Goal: Find specific page/section: Find specific page/section

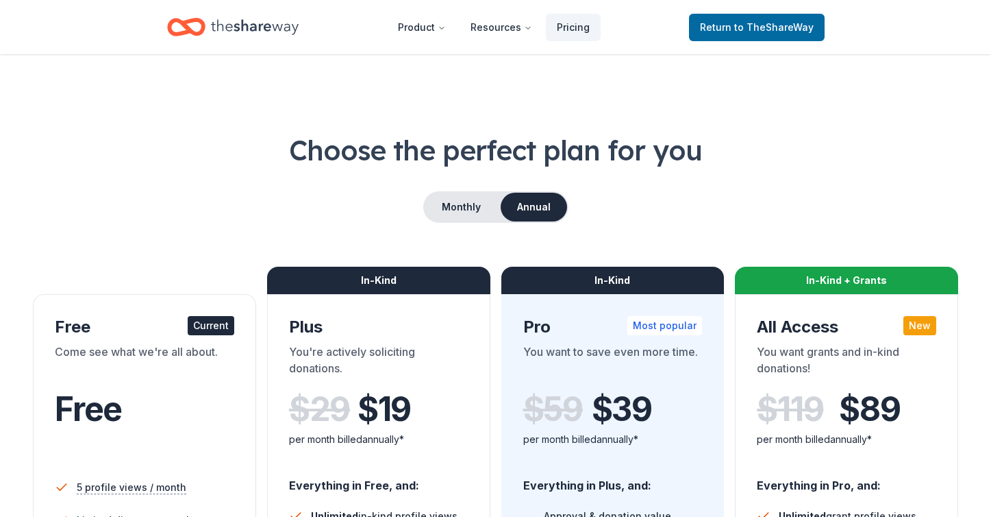
click at [262, 25] on icon "Home" at bounding box center [255, 26] width 88 height 15
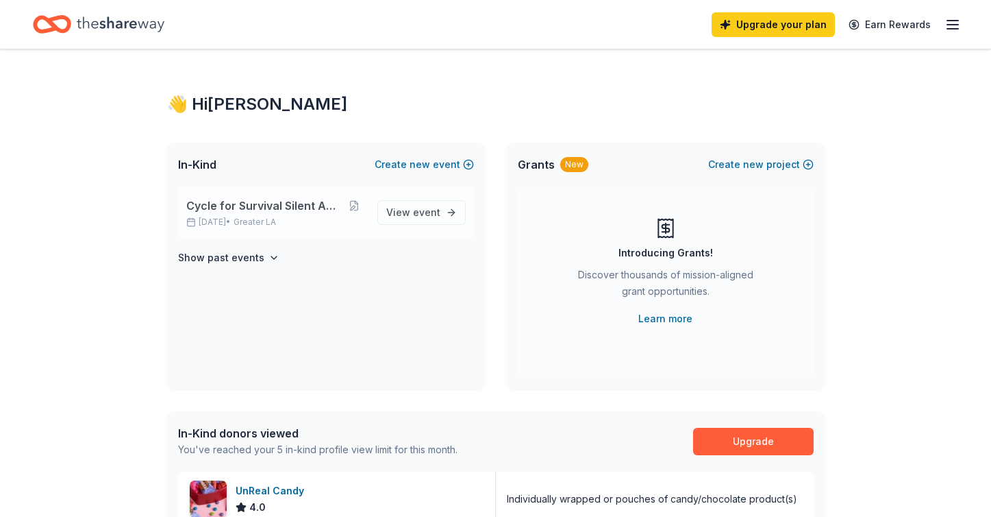
click at [243, 214] on div "Cycle for Survival Silent Auction [DATE] • Greater LA" at bounding box center [276, 212] width 180 height 30
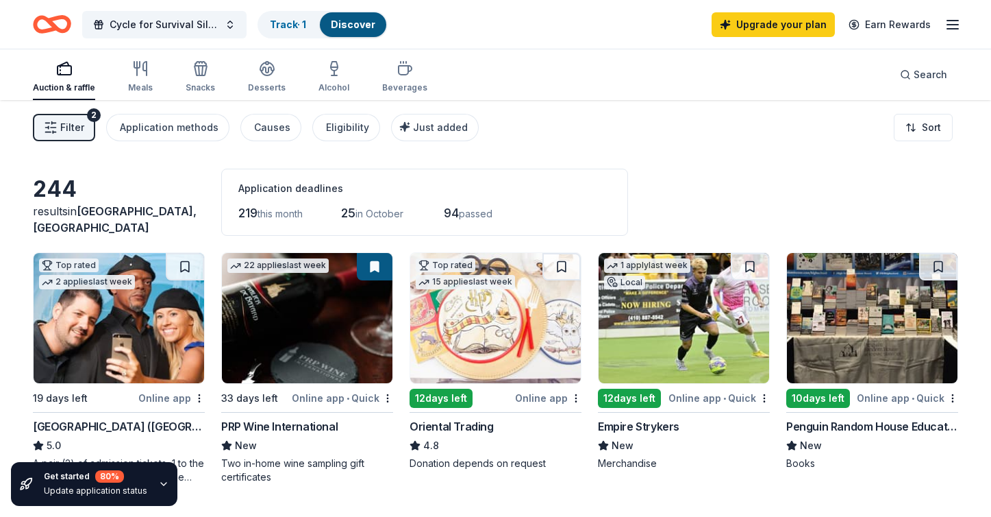
click at [73, 123] on span "Filter" at bounding box center [72, 127] width 24 height 16
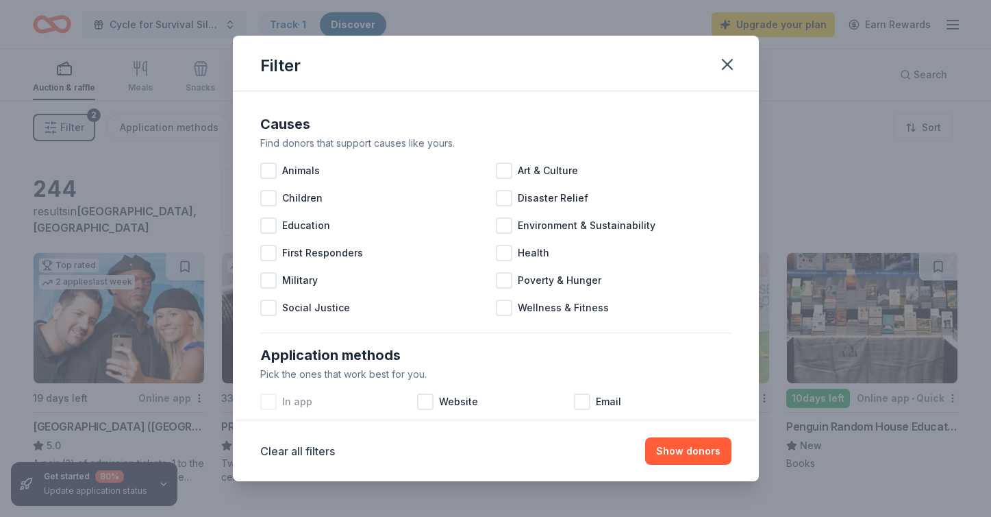
click at [272, 402] on div at bounding box center [268, 401] width 16 height 16
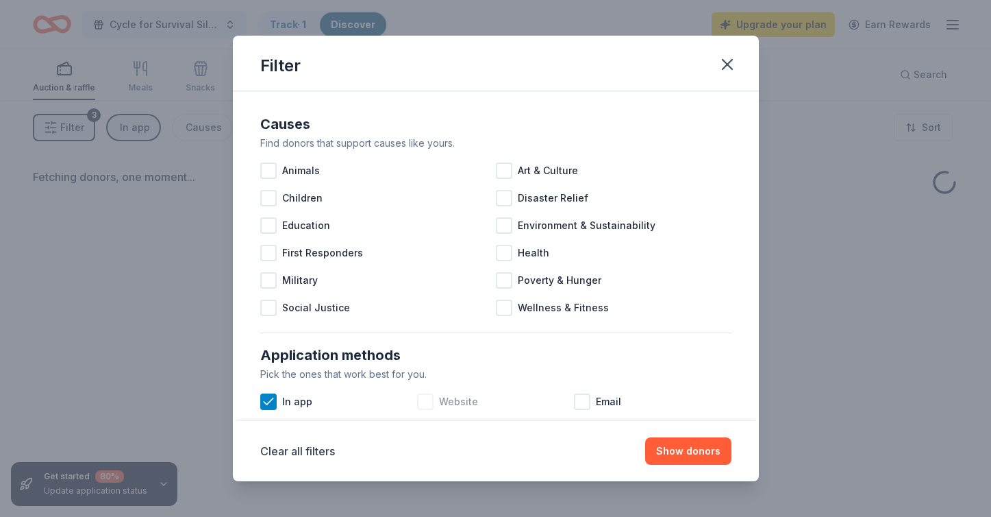
click at [417, 408] on div at bounding box center [425, 401] width 16 height 16
click at [724, 452] on button "Show donors" at bounding box center [688, 450] width 86 height 27
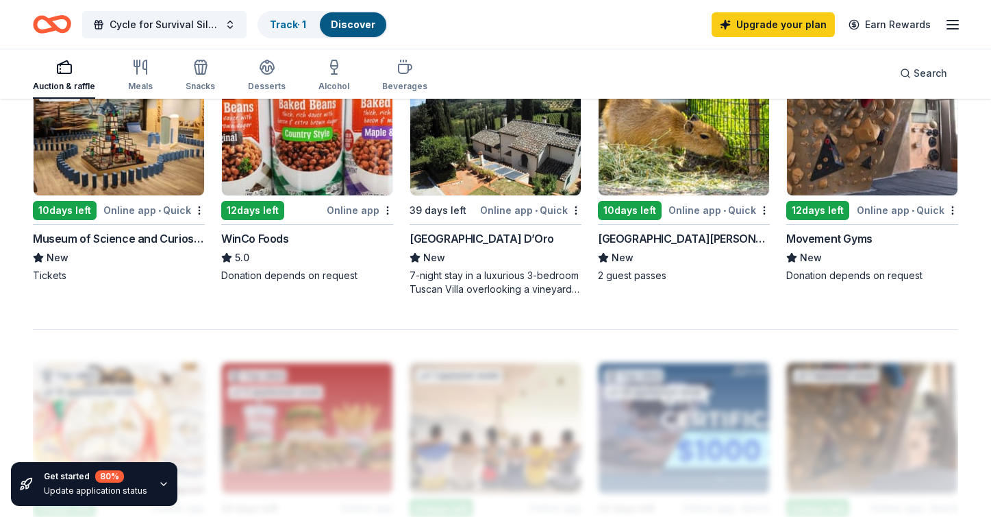
scroll to position [988, 0]
